Goal: Task Accomplishment & Management: Manage account settings

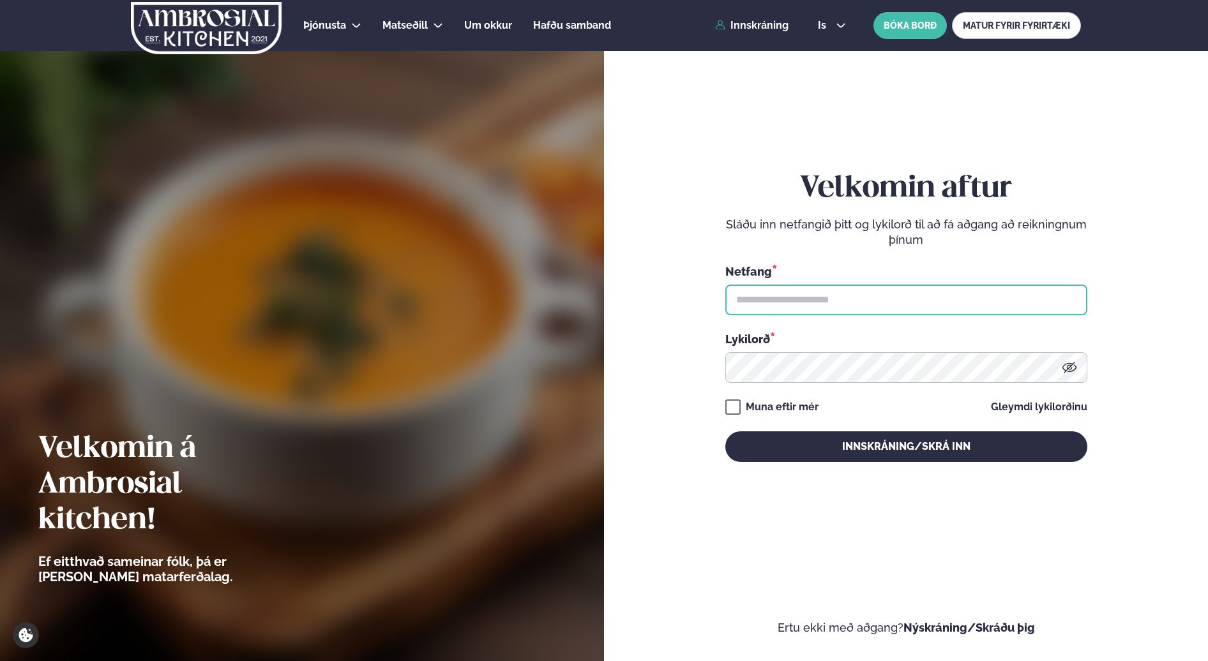
click at [853, 312] on input "text" at bounding box center [906, 300] width 362 height 31
type input "**********"
click at [784, 430] on div "**********" at bounding box center [906, 316] width 362 height 290
click at [839, 34] on div "is en is BÓKA BORÐ MATUR FYRIR FYRIRTÆKI" at bounding box center [943, 25] width 273 height 27
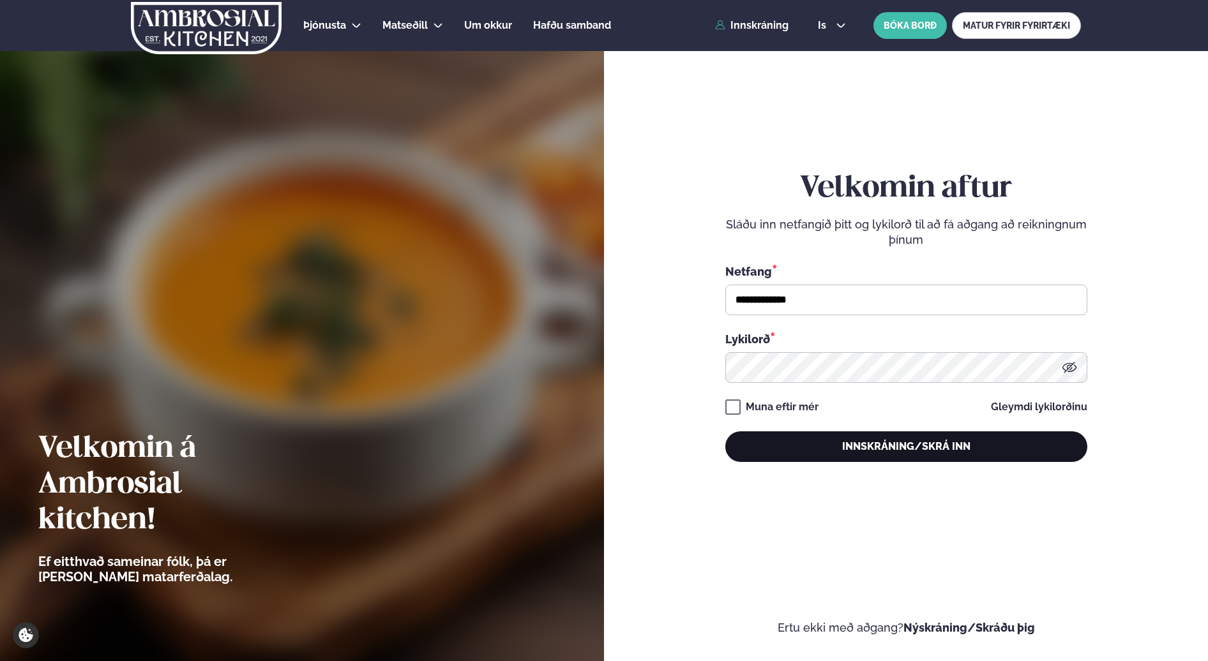
click at [876, 456] on button "Innskráning/Skrá inn" at bounding box center [906, 447] width 362 height 31
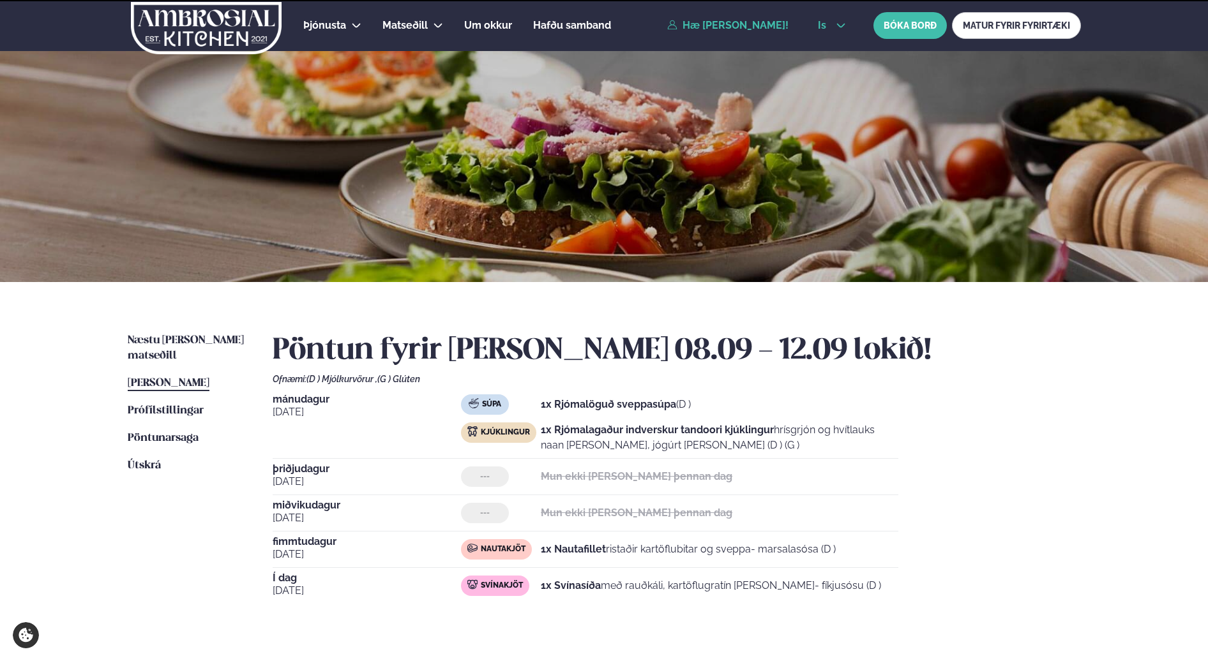
click at [836, 20] on icon at bounding box center [841, 25] width 10 height 10
click at [834, 44] on link "en" at bounding box center [831, 49] width 48 height 26
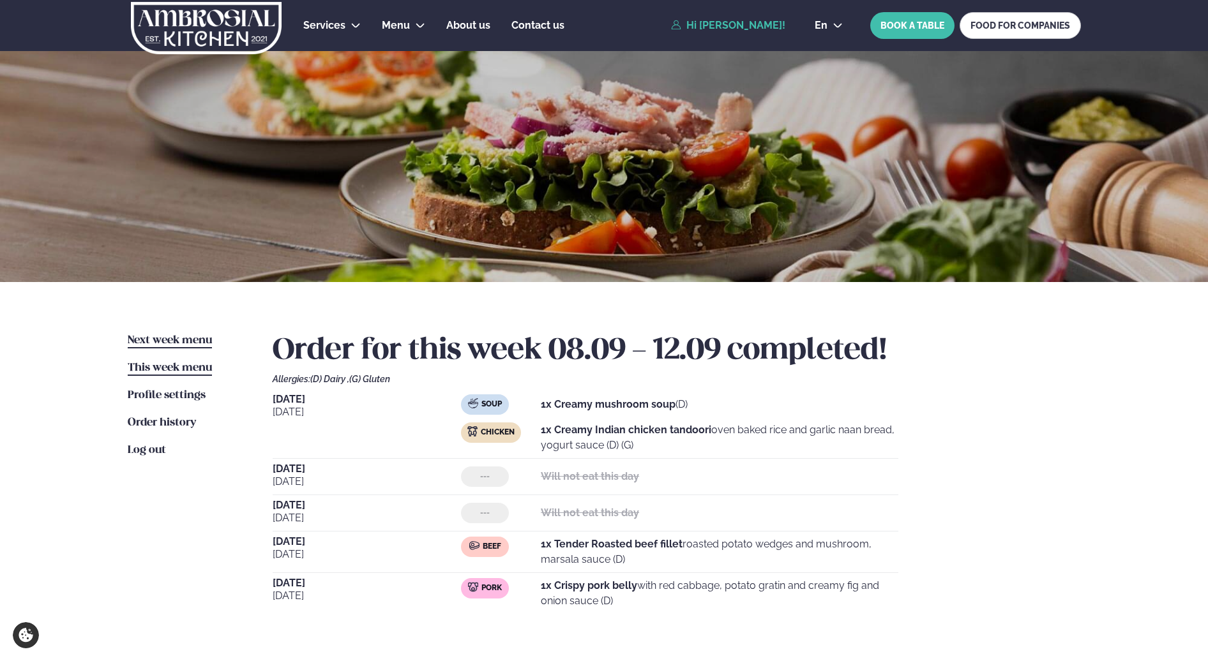
click at [196, 338] on span "Next week menu" at bounding box center [170, 340] width 84 height 11
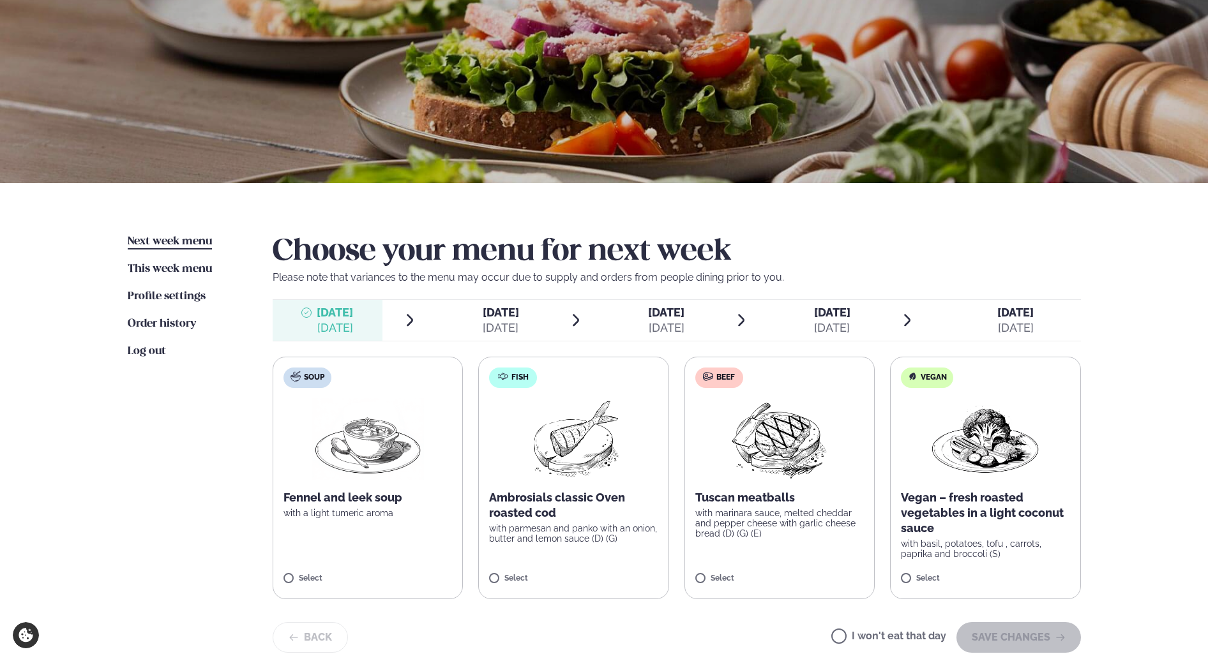
scroll to position [101, 0]
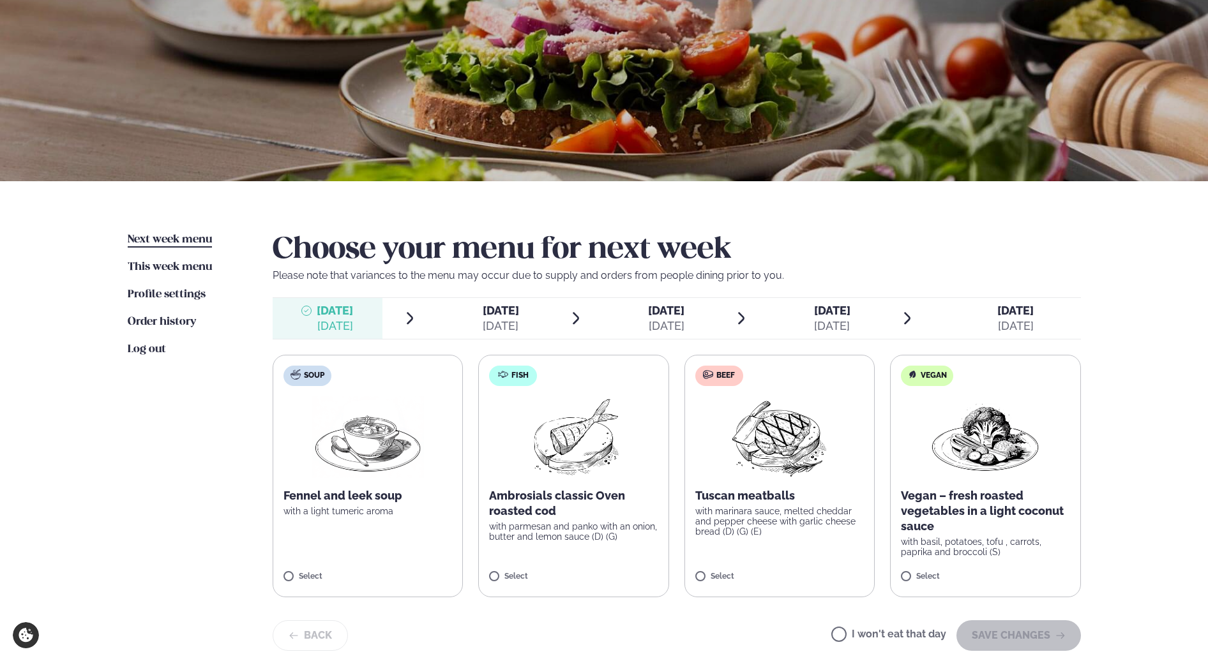
click at [815, 445] on img at bounding box center [779, 437] width 113 height 82
click at [1018, 633] on button "SAVE CHANGES" at bounding box center [1018, 635] width 124 height 31
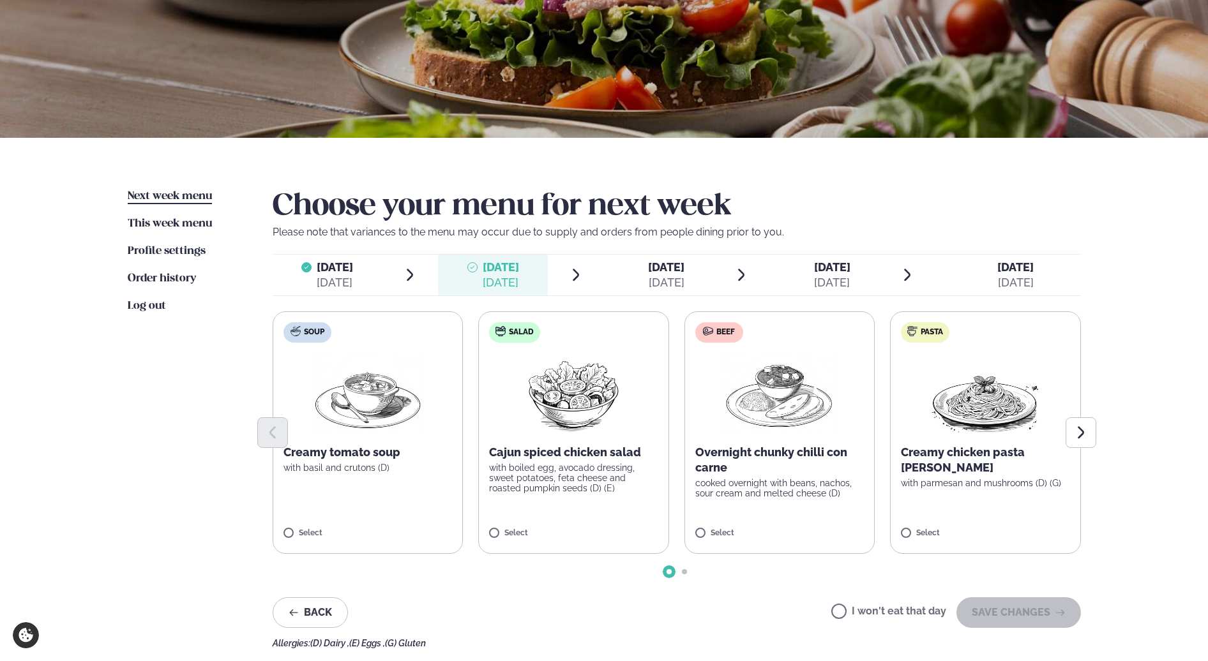
scroll to position [207, 0]
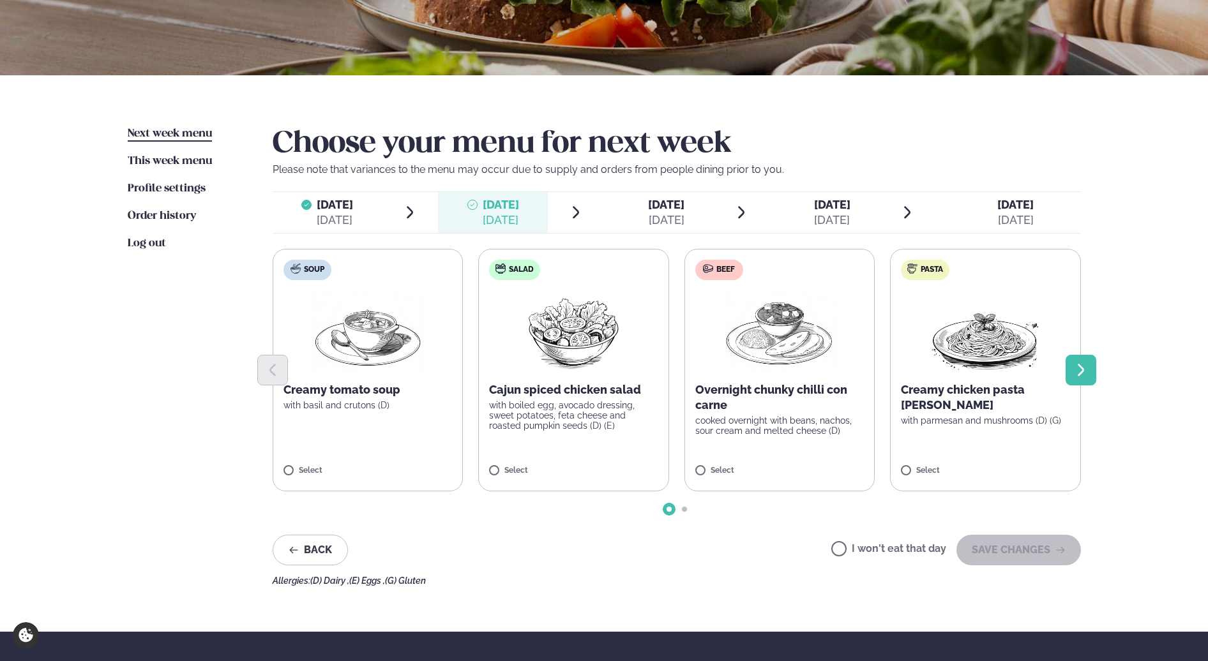
click at [1080, 377] on icon "Next slide" at bounding box center [1080, 370] width 15 height 15
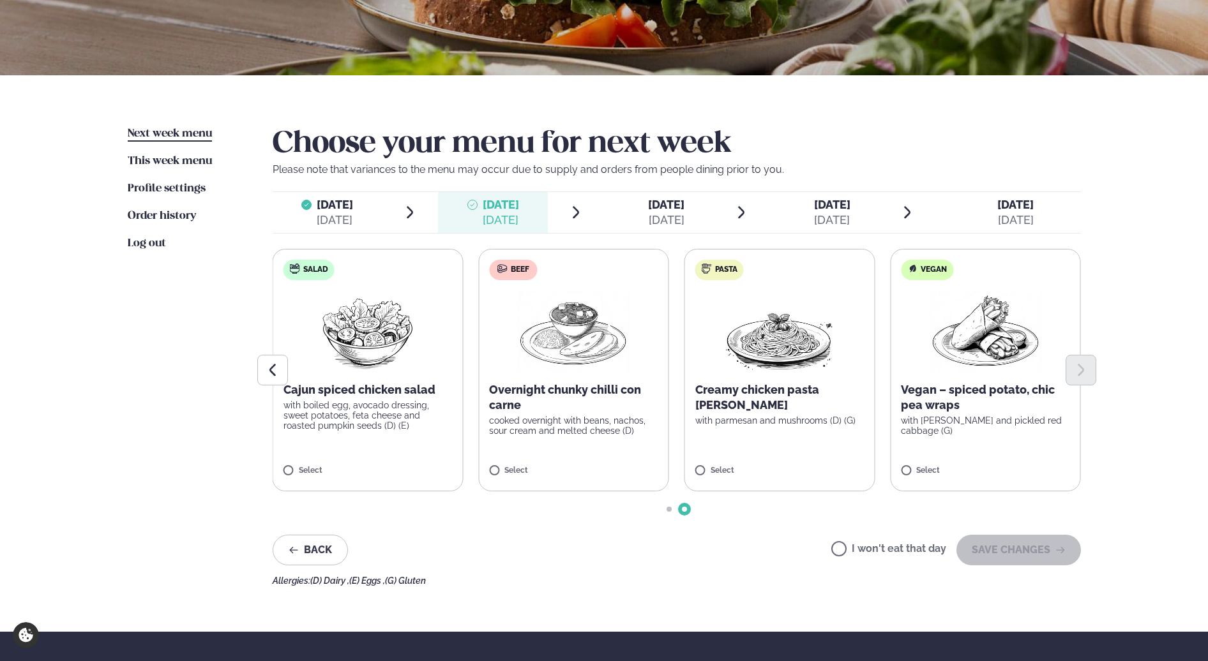
click at [908, 544] on label "I won't eat that day" at bounding box center [888, 550] width 115 height 13
click at [1049, 551] on button "SAVE CHANGES" at bounding box center [1018, 550] width 124 height 31
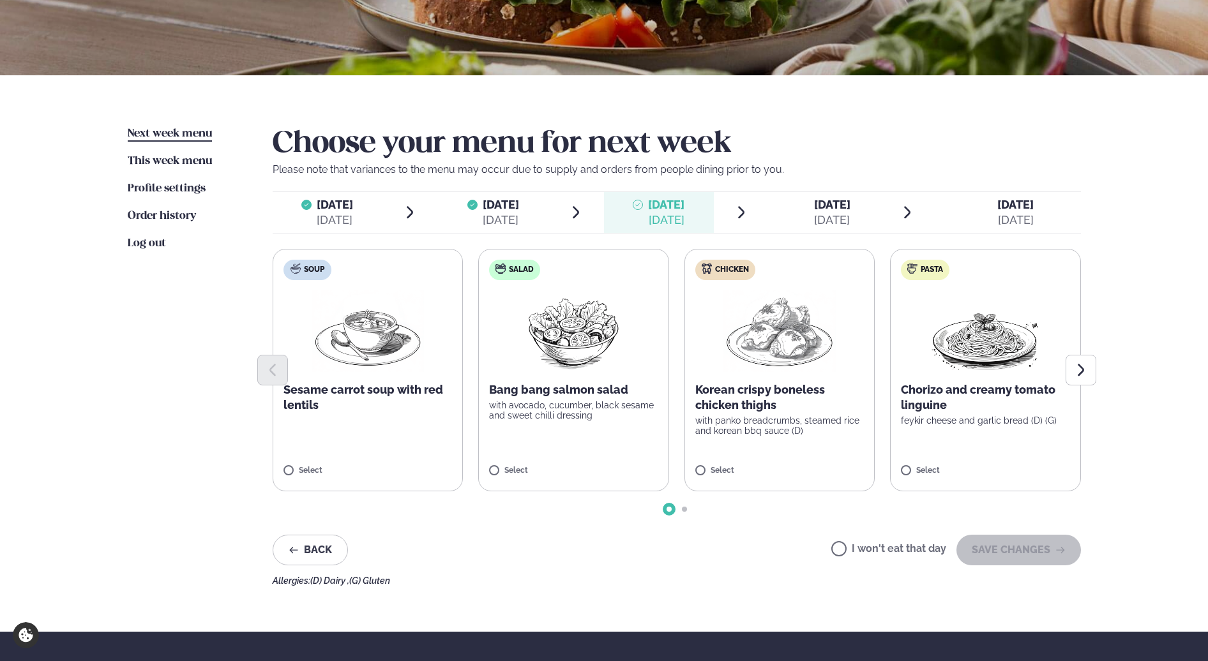
click at [794, 350] on img at bounding box center [779, 331] width 112 height 82
click at [1011, 556] on button "SAVE CHANGES" at bounding box center [1018, 550] width 124 height 31
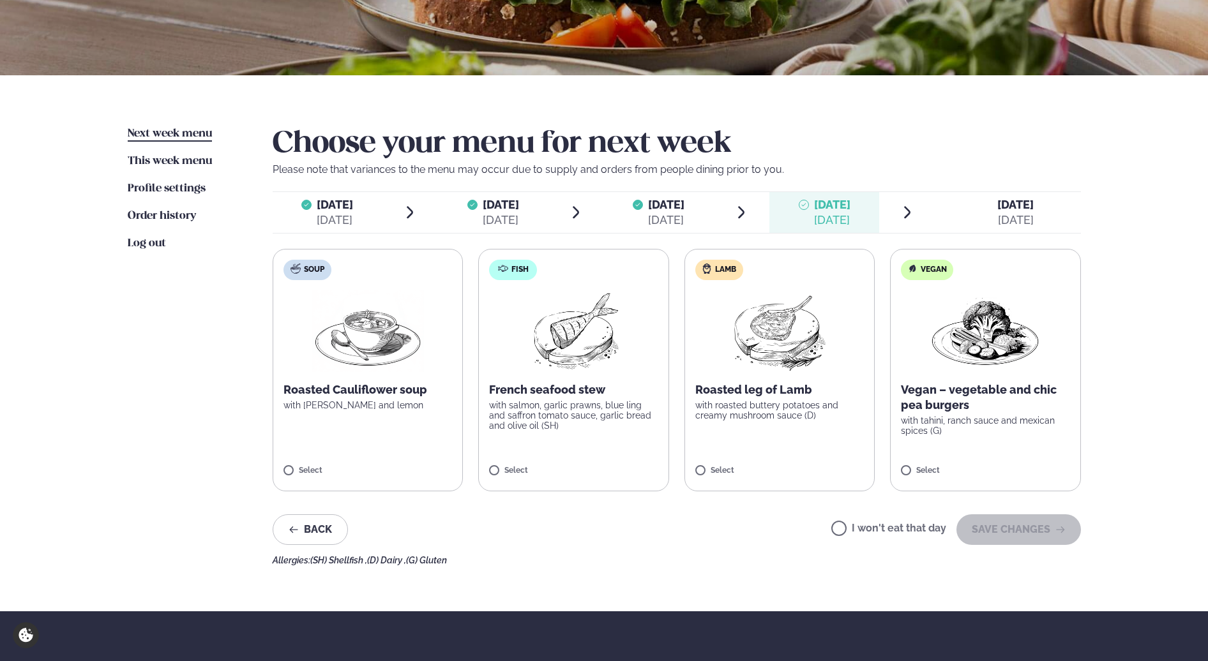
click at [890, 532] on label "I won't eat that day" at bounding box center [888, 529] width 115 height 13
click at [990, 525] on button "SAVE CHANGES" at bounding box center [1018, 529] width 124 height 31
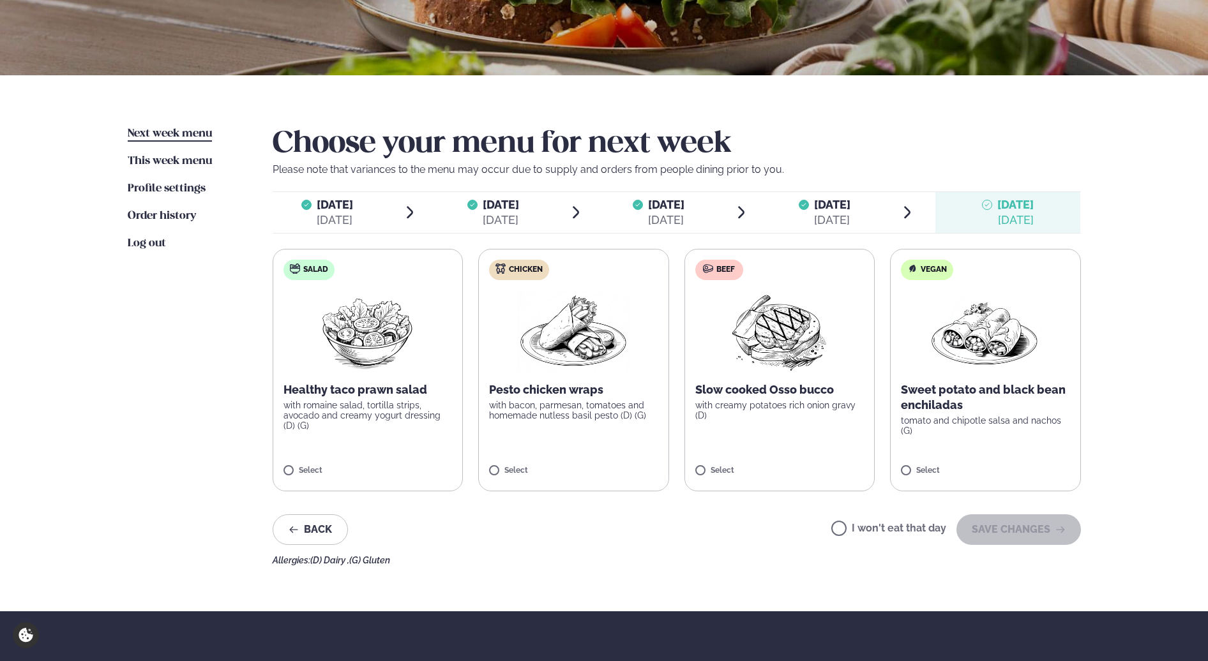
click at [917, 530] on label "I won't eat that day" at bounding box center [888, 529] width 115 height 13
click at [1002, 531] on button "SAVE CHANGES" at bounding box center [1018, 529] width 124 height 31
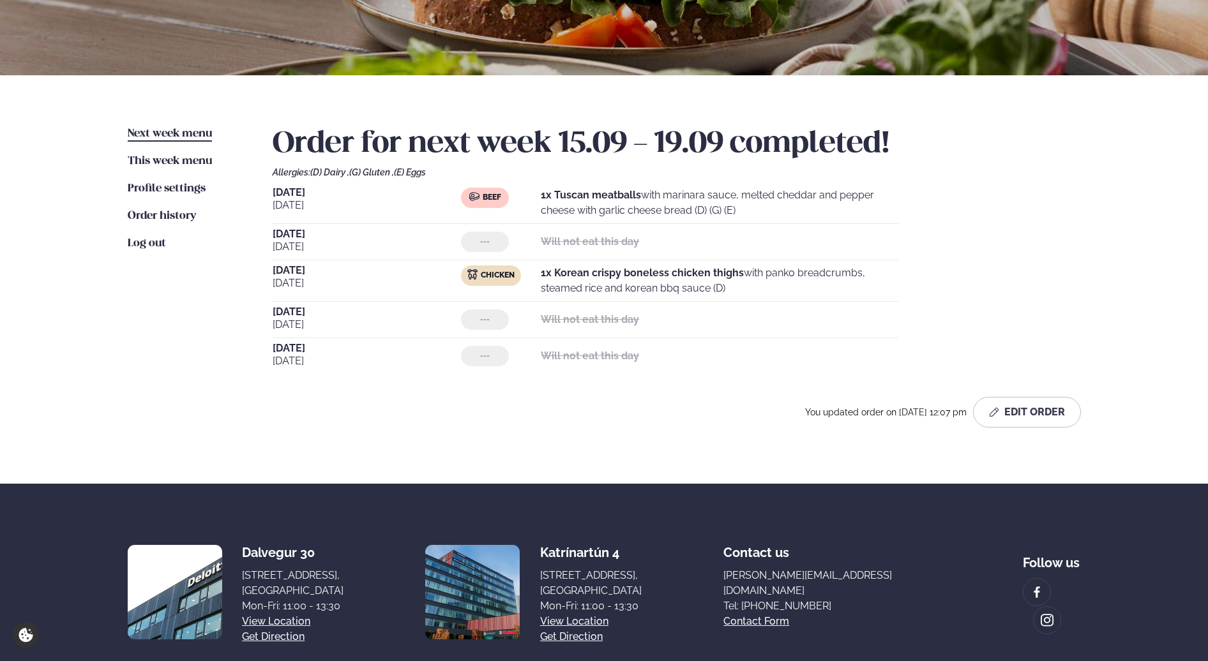
drag, startPoint x: 760, startPoint y: 285, endPoint x: 267, endPoint y: 195, distance: 500.8
click at [267, 195] on div "Next week menu Next week This week menu This week Profile settings Settings Ord…" at bounding box center [604, 279] width 1030 height 409
copy div "[DATE] Beef 1x Tuscan meatballs with marinara sauce, melted cheddar and pepper …"
drag, startPoint x: 520, startPoint y: 429, endPoint x: 526, endPoint y: 67, distance: 362.0
click at [520, 429] on div "Order for next week 15.09 - 19.09 completed! Allergies: (D) Dairy , (G) Gluten …" at bounding box center [677, 282] width 808 height 312
